Goal: Information Seeking & Learning: Learn about a topic

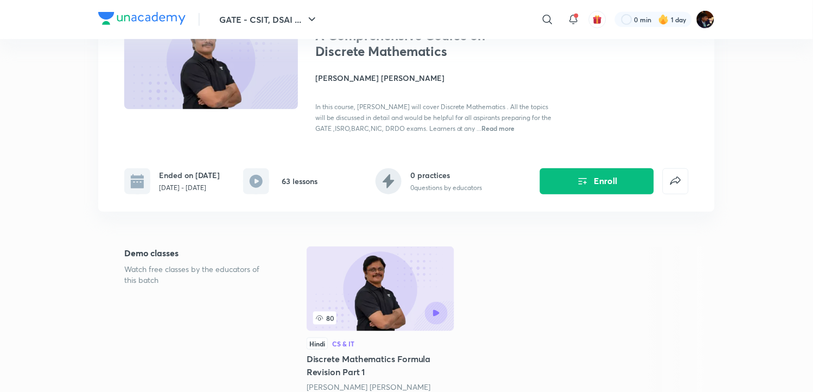
scroll to position [120, 0]
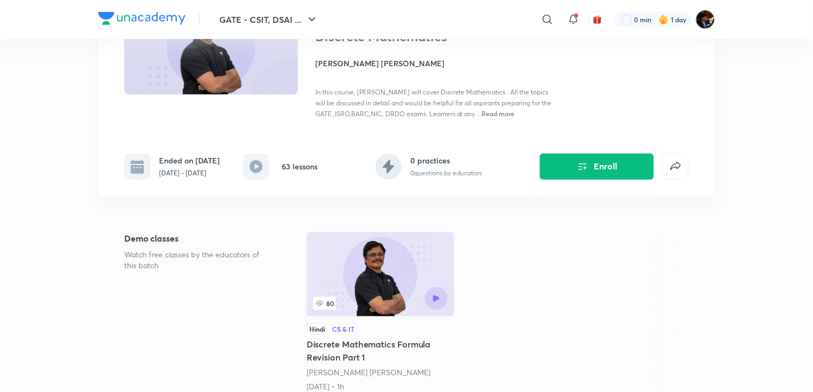
click at [701, 22] on img at bounding box center [705, 19] width 18 height 18
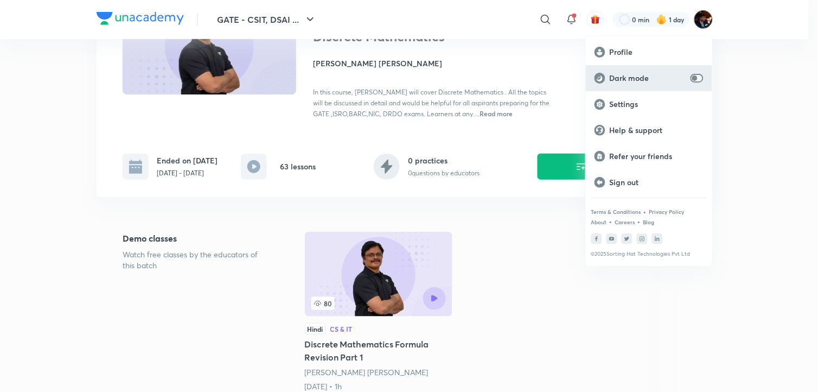
click at [690, 81] on div "Dark mode" at bounding box center [649, 78] width 126 height 26
checkbox input "true"
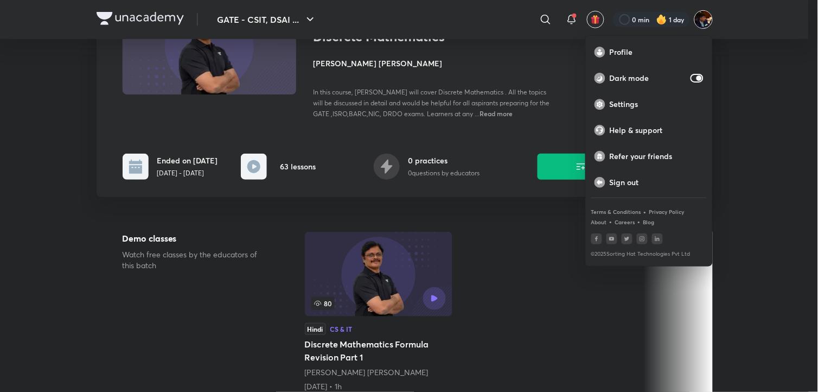
click at [771, 109] on div at bounding box center [409, 196] width 818 height 392
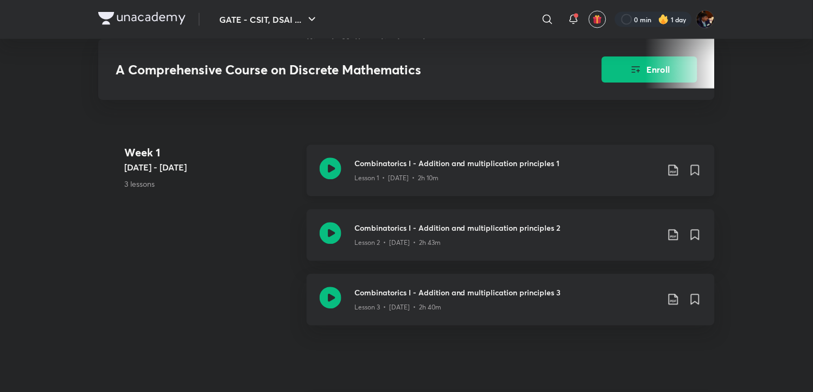
scroll to position [361, 0]
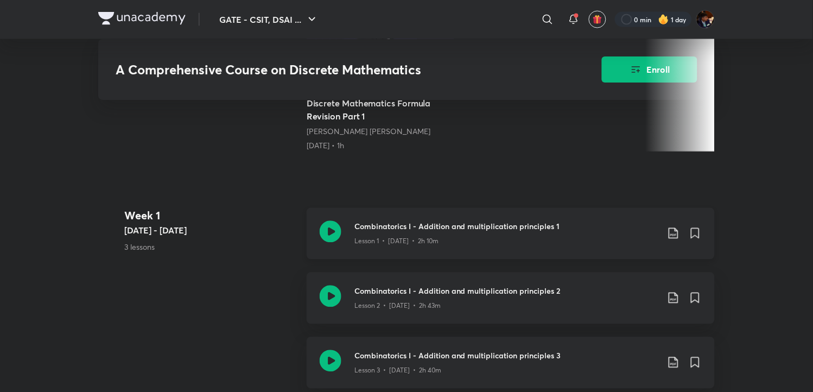
click at [334, 234] on icon at bounding box center [331, 232] width 22 height 22
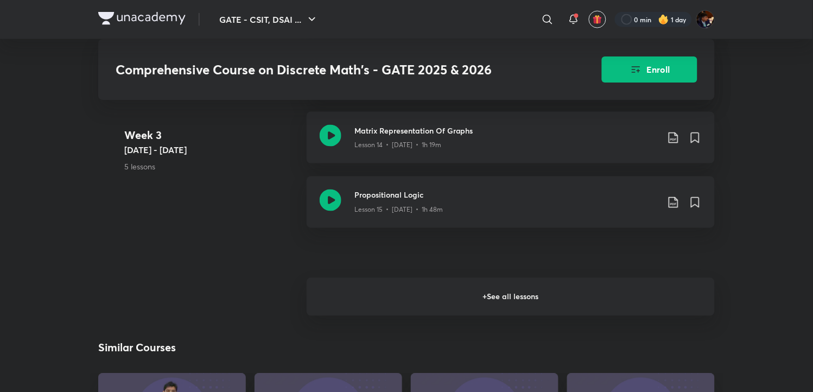
scroll to position [1206, 0]
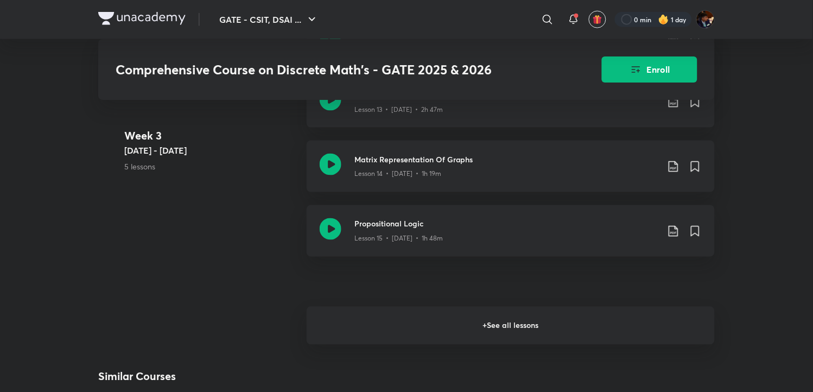
click at [398, 338] on h6 "+ See all lessons" at bounding box center [511, 326] width 408 height 38
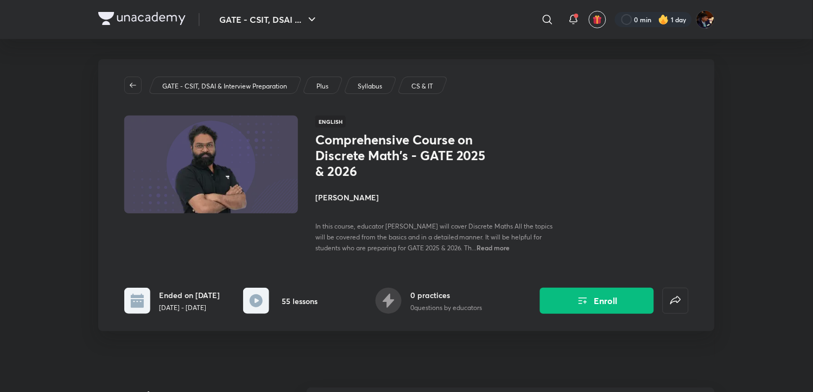
scroll to position [0, 0]
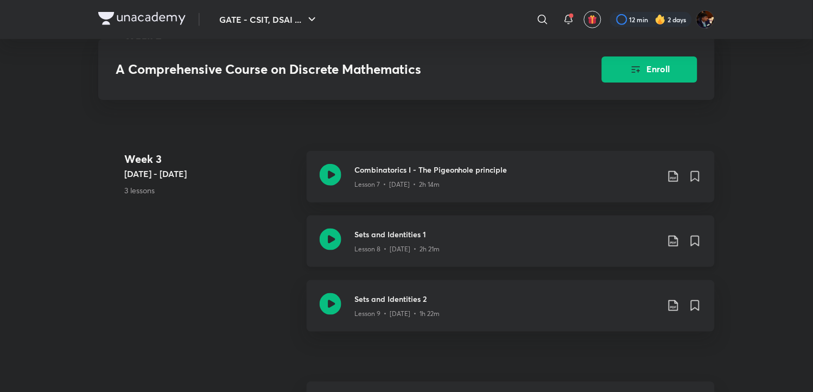
scroll to position [1086, 0]
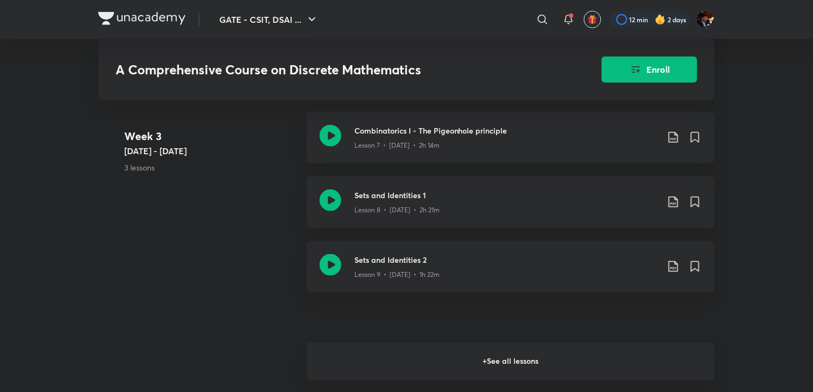
click at [424, 358] on h6 "+ See all lessons" at bounding box center [511, 361] width 408 height 38
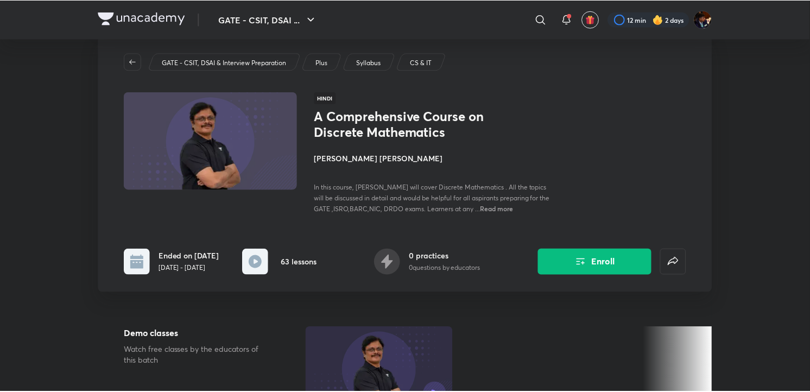
scroll to position [0, 0]
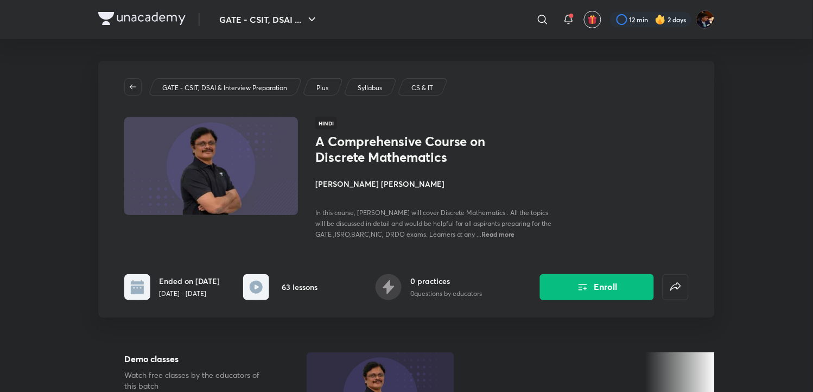
click at [376, 182] on h4 "[PERSON_NAME] [PERSON_NAME]" at bounding box center [436, 183] width 243 height 11
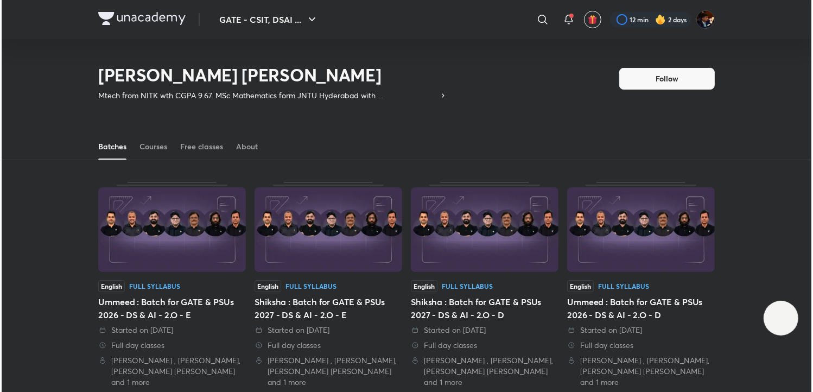
scroll to position [48, 0]
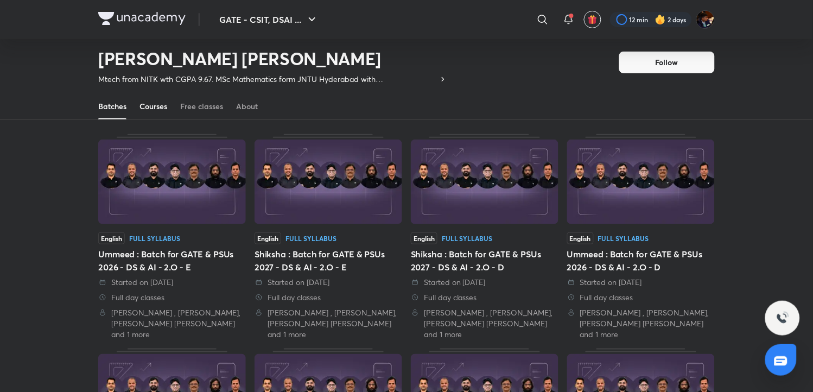
click at [158, 105] on div "Courses" at bounding box center [153, 106] width 28 height 11
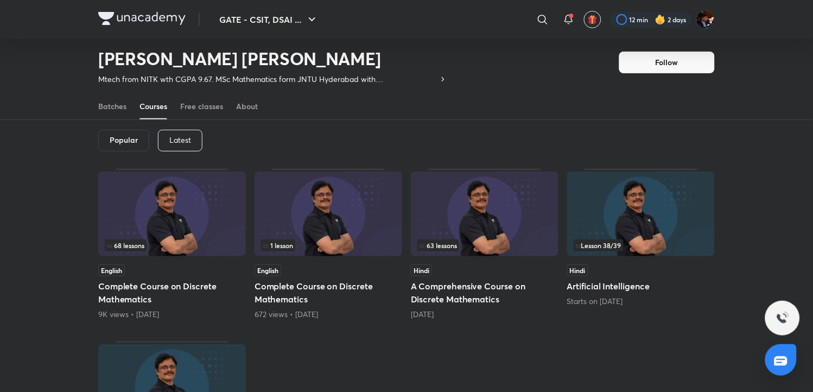
click at [178, 131] on div "Latest" at bounding box center [180, 141] width 45 height 22
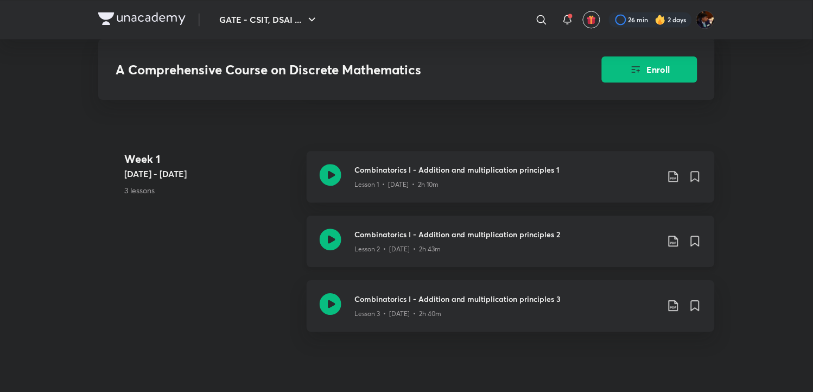
scroll to position [543, 0]
click at [333, 239] on icon at bounding box center [331, 238] width 22 height 22
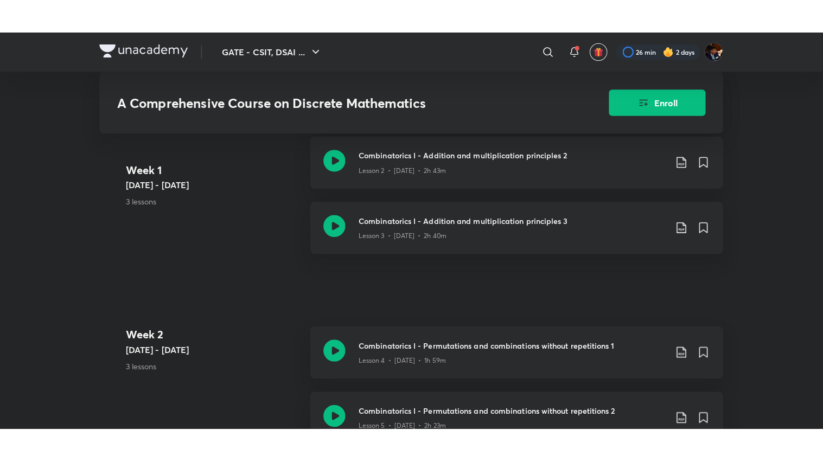
scroll to position [663, 0]
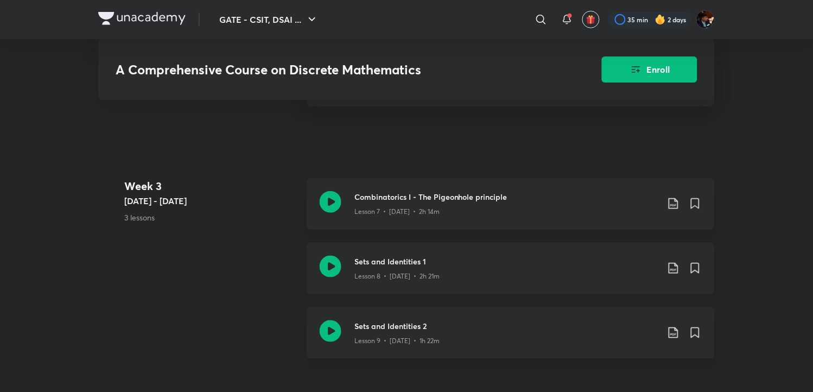
scroll to position [1086, 0]
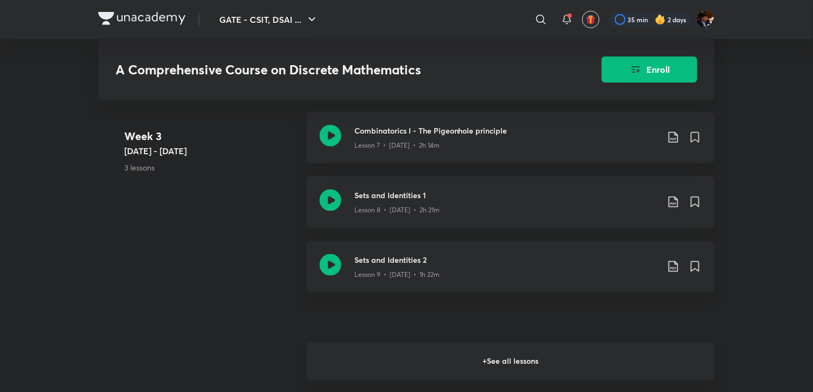
drag, startPoint x: 492, startPoint y: 367, endPoint x: 465, endPoint y: 337, distance: 41.5
click at [492, 367] on h6 "+ See all lessons" at bounding box center [511, 361] width 408 height 38
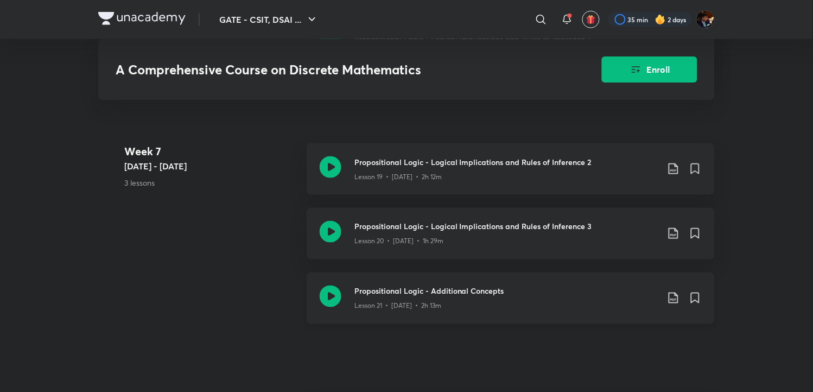
scroll to position [2171, 0]
